Goal: Task Accomplishment & Management: Use online tool/utility

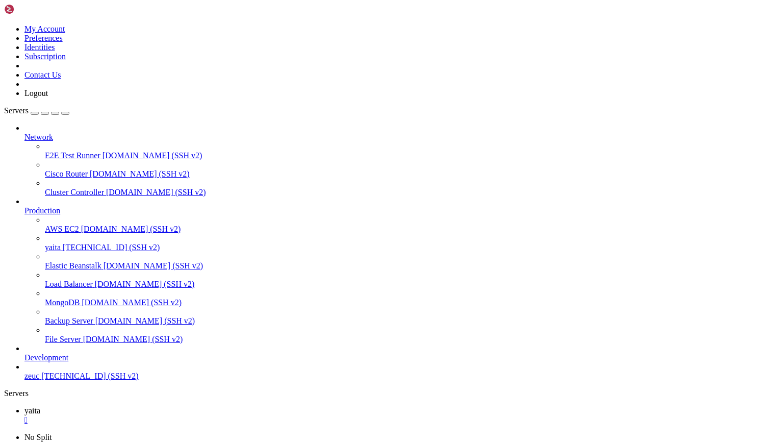
scroll to position [5, 1]
drag, startPoint x: 297, startPoint y: 773, endPoint x: 149, endPoint y: 773, distance: 148.0
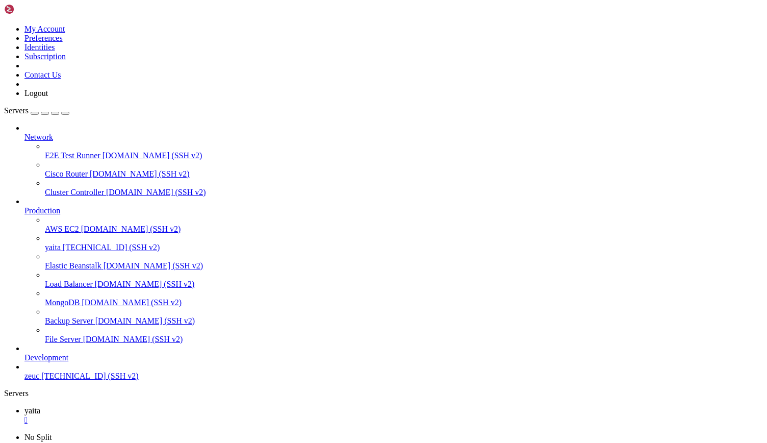
scroll to position [6627, 0]
drag, startPoint x: 330, startPoint y: 900, endPoint x: 450, endPoint y: 900, distance: 119.9
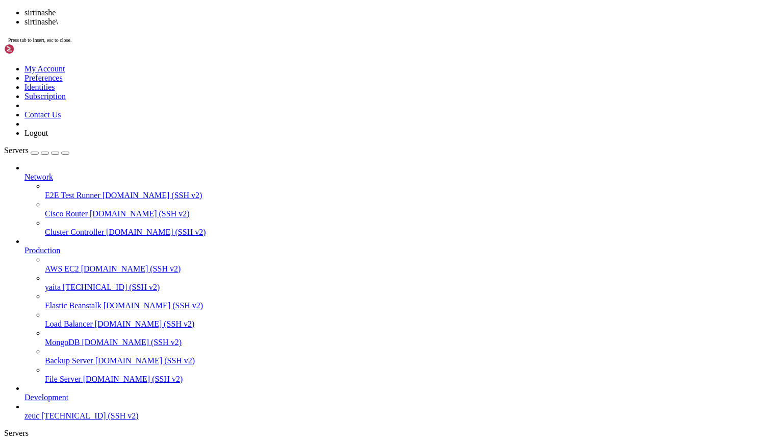
scroll to position [6688, 0]
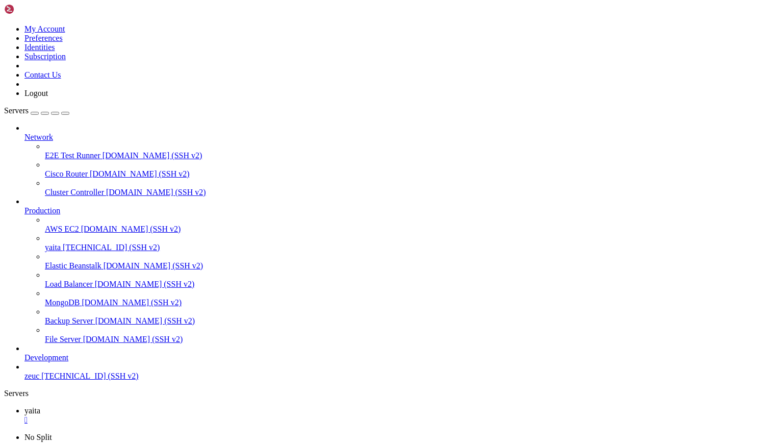
drag, startPoint x: 39, startPoint y: 847, endPoint x: 542, endPoint y: 845, distance: 503.1
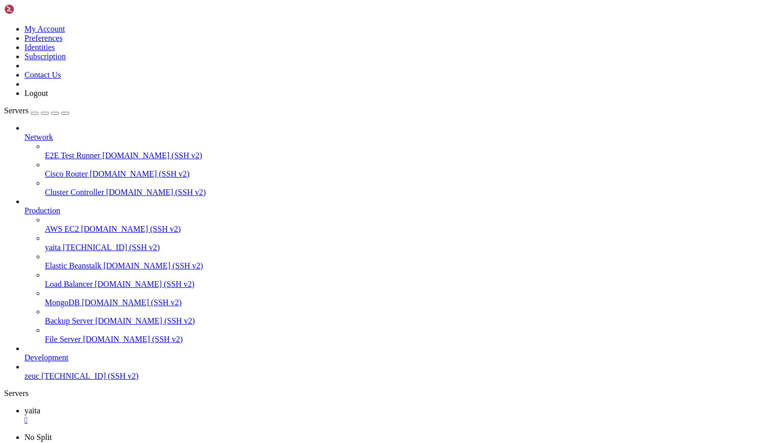
scroll to position [15770, 0]
drag, startPoint x: 40, startPoint y: 605, endPoint x: 234, endPoint y: 601, distance: 193.9
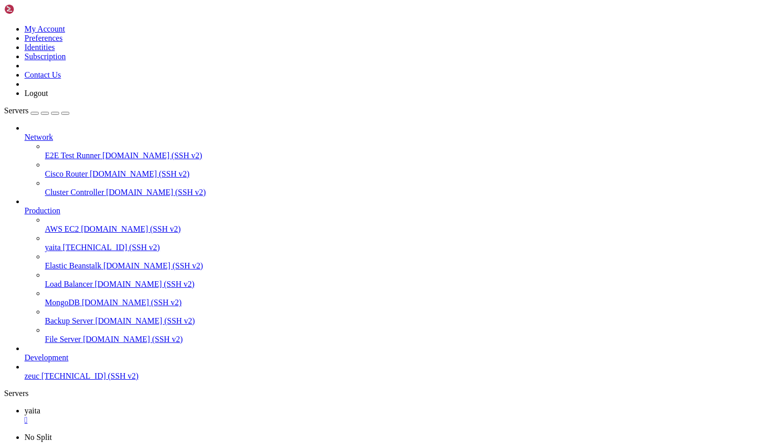
drag, startPoint x: 369, startPoint y: 860, endPoint x: 367, endPoint y: 871, distance: 10.5
drag, startPoint x: 243, startPoint y: 955, endPoint x: 173, endPoint y: 945, distance: 70.6
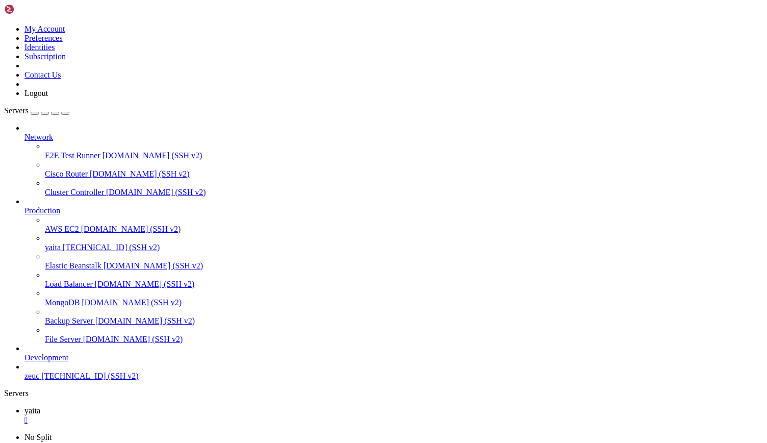
drag, startPoint x: 429, startPoint y: 973, endPoint x: 431, endPoint y: 923, distance: 50.0
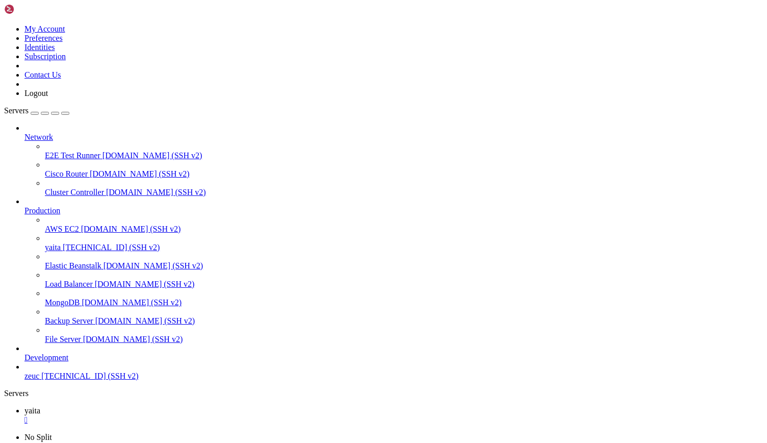
drag, startPoint x: 230, startPoint y: 835, endPoint x: 440, endPoint y: 947, distance: 237.9
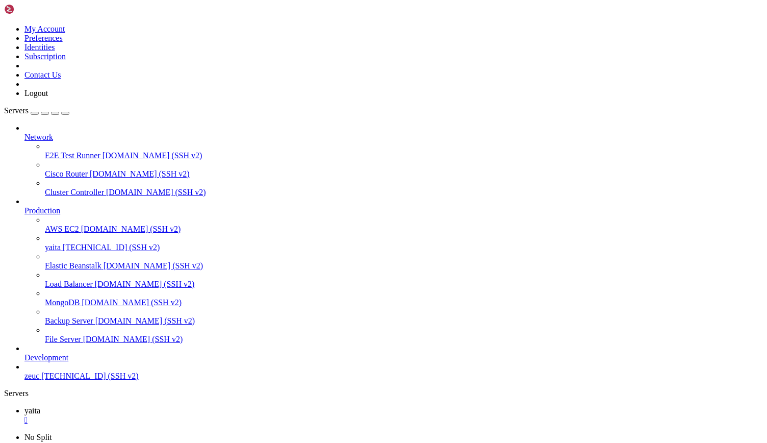
scroll to position [27221, 0]
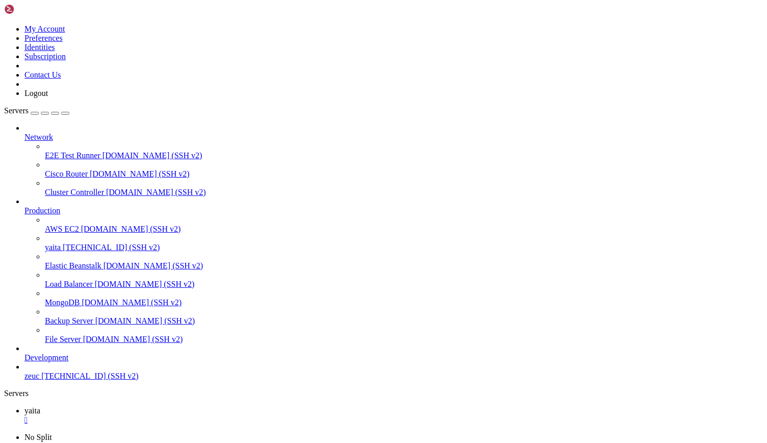
drag, startPoint x: 409, startPoint y: 873, endPoint x: 236, endPoint y: 722, distance: 229.6
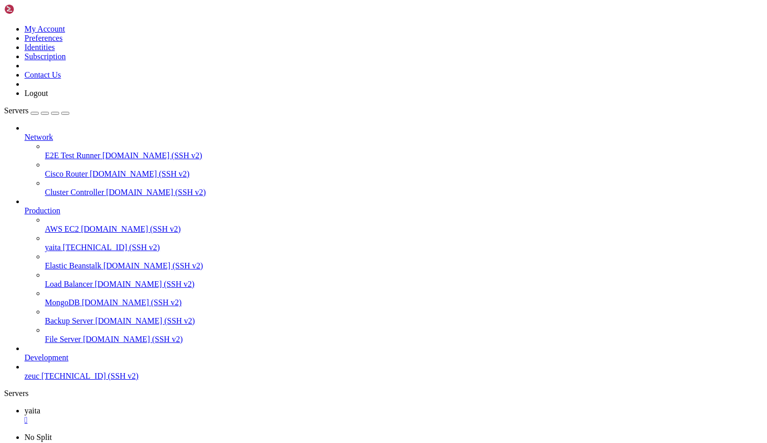
scroll to position [28192, 0]
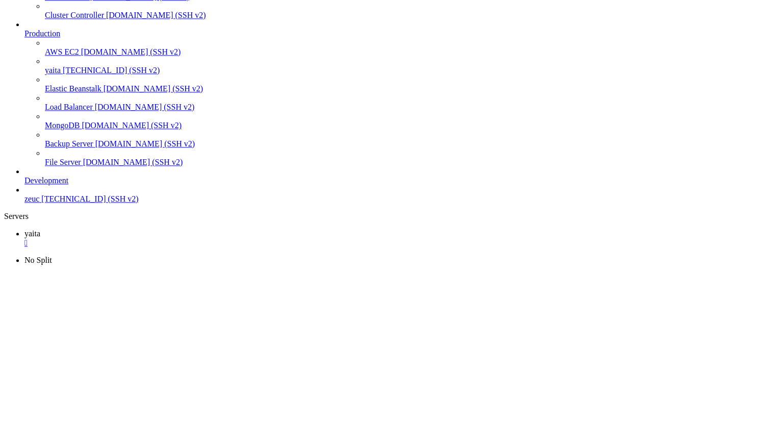
scroll to position [30699, 0]
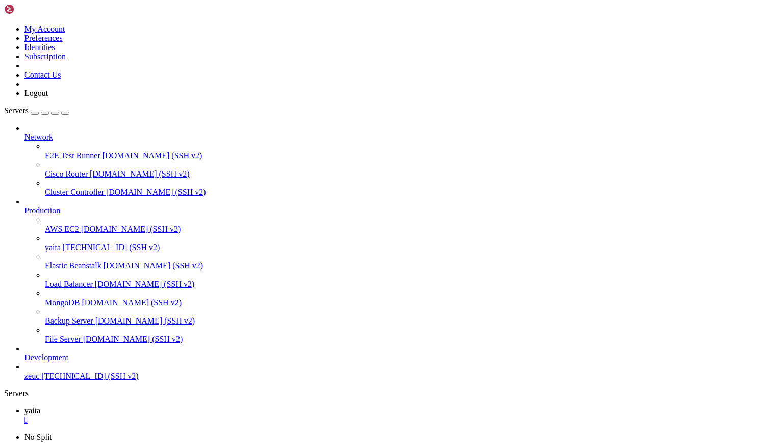
scroll to position [32564, 0]
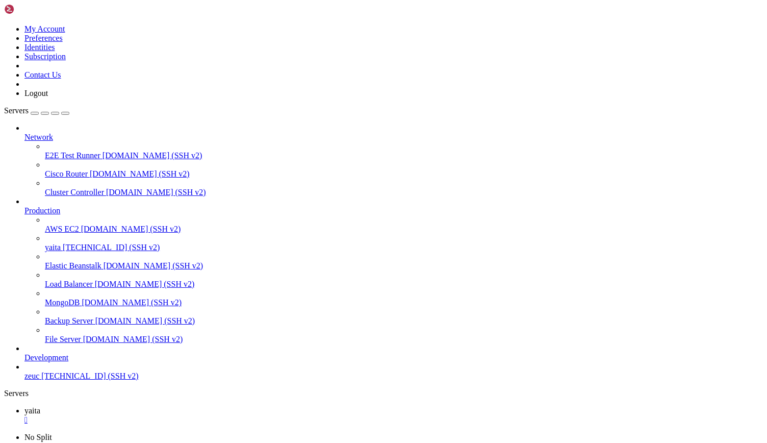
scroll to position [2517, 0]
drag, startPoint x: 14, startPoint y: 685, endPoint x: 153, endPoint y: 718, distance: 142.8
drag, startPoint x: 27, startPoint y: 648, endPoint x: 372, endPoint y: 788, distance: 373.3
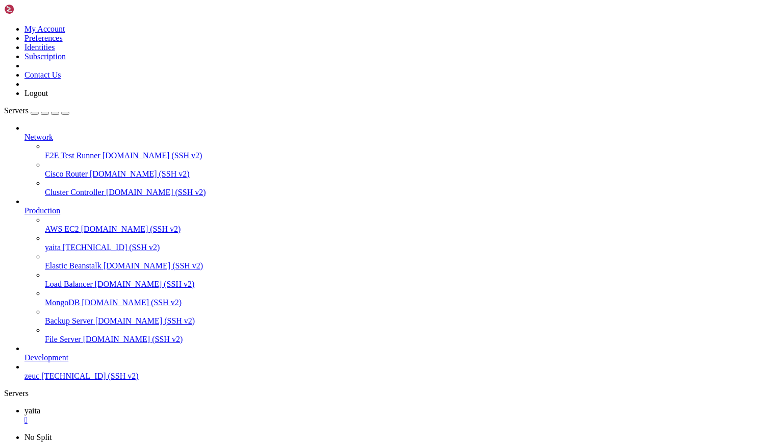
scroll to position [4571, 0]
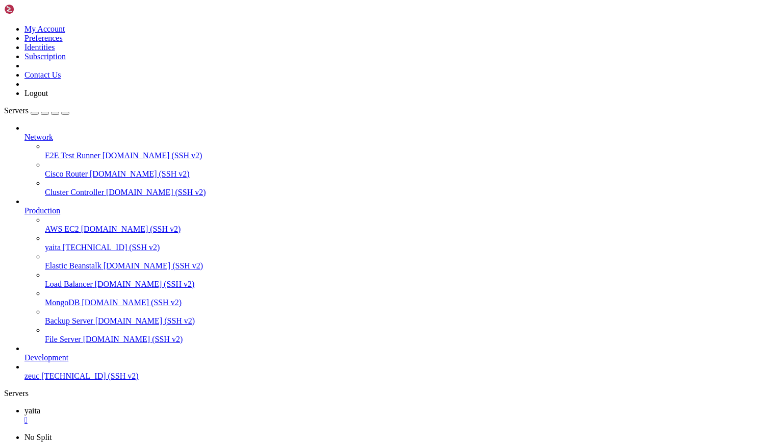
scroll to position [7529, 0]
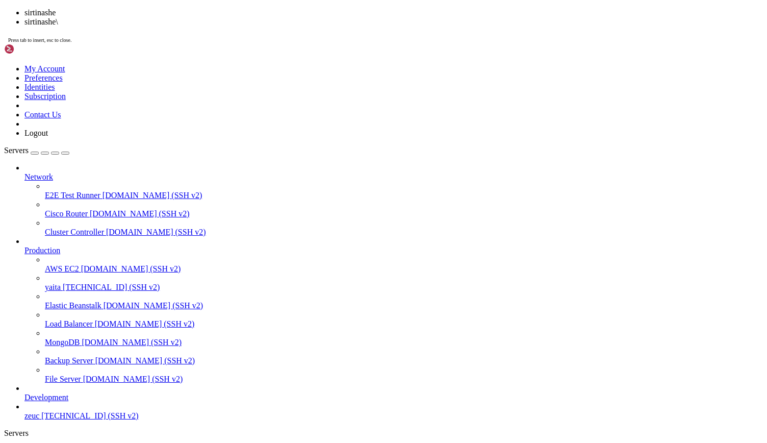
scroll to position [7581, 0]
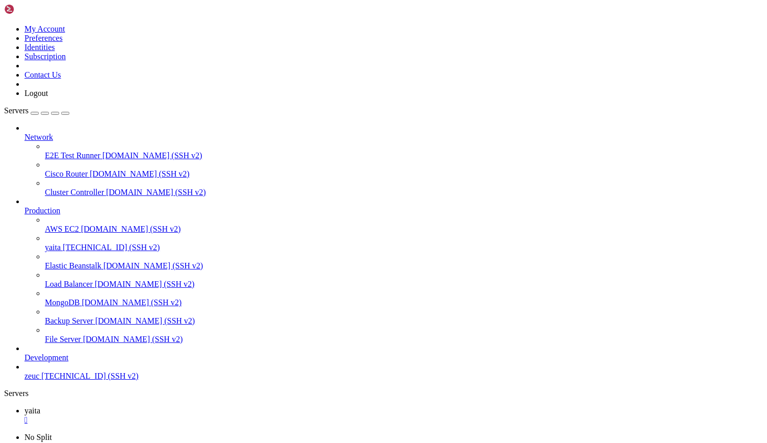
scroll to position [10271, 0]
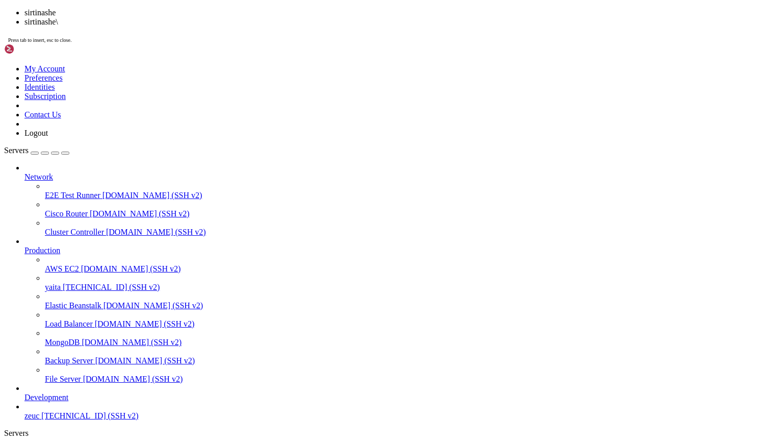
scroll to position [13376, 0]
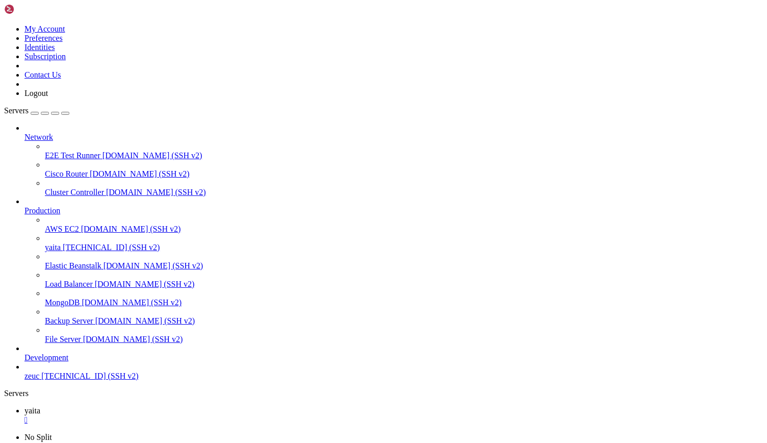
drag, startPoint x: 39, startPoint y: 908, endPoint x: 218, endPoint y: 909, distance: 179.1
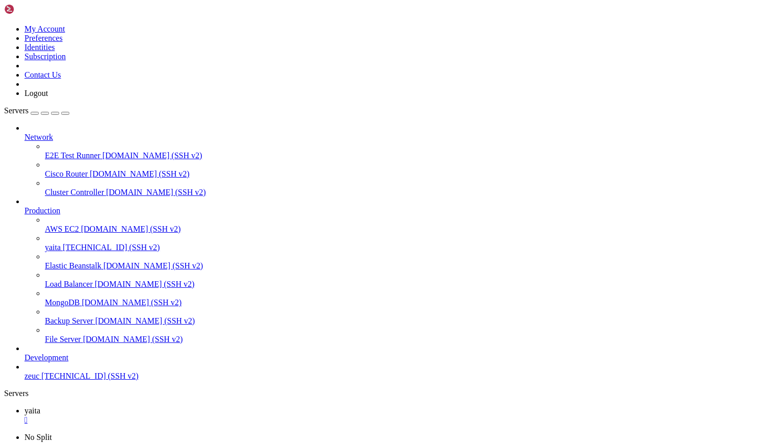
drag, startPoint x: 38, startPoint y: 679, endPoint x: 239, endPoint y: 685, distance: 201.1
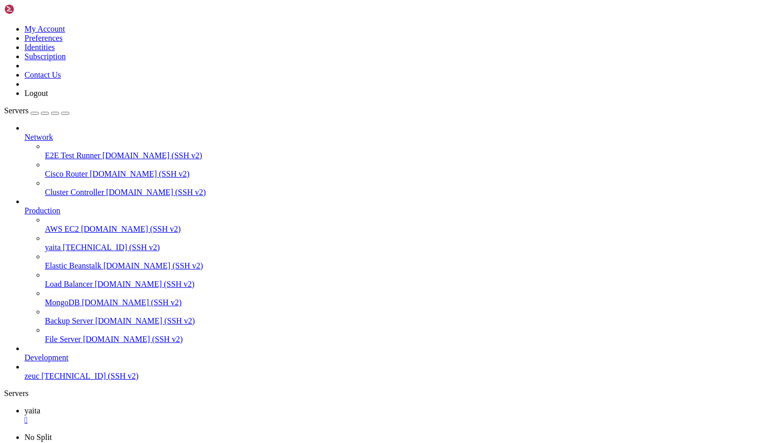
drag, startPoint x: 37, startPoint y: 631, endPoint x: 224, endPoint y: 632, distance: 186.8
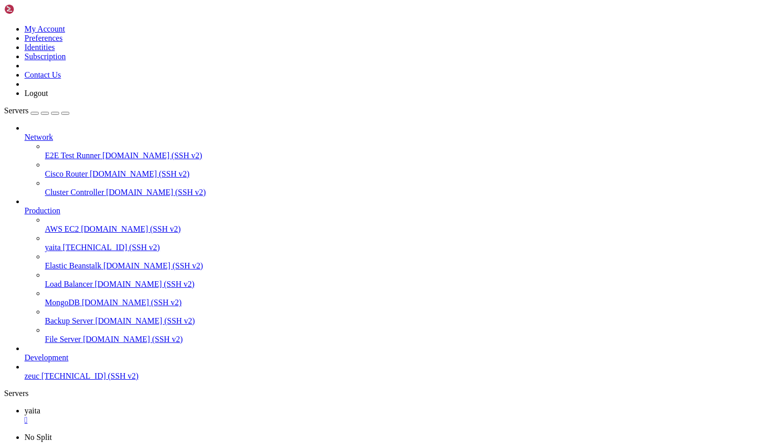
scroll to position [29311, 0]
